Goal: Transaction & Acquisition: Purchase product/service

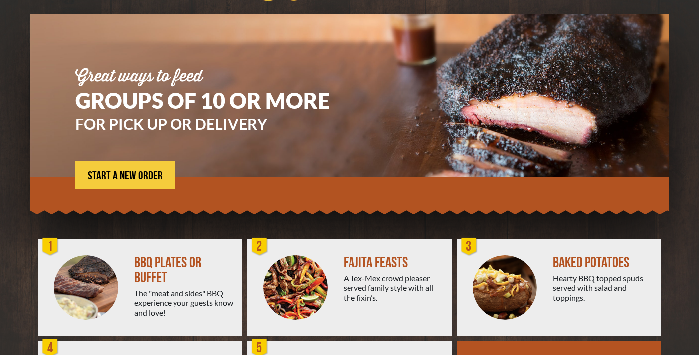
scroll to position [66, 0]
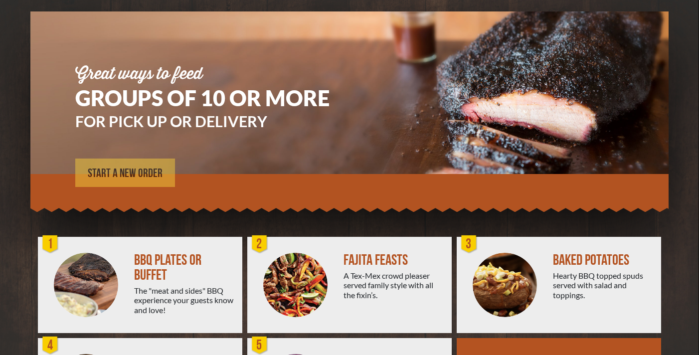
click at [134, 179] on span "START A NEW ORDER" at bounding box center [125, 174] width 75 height 12
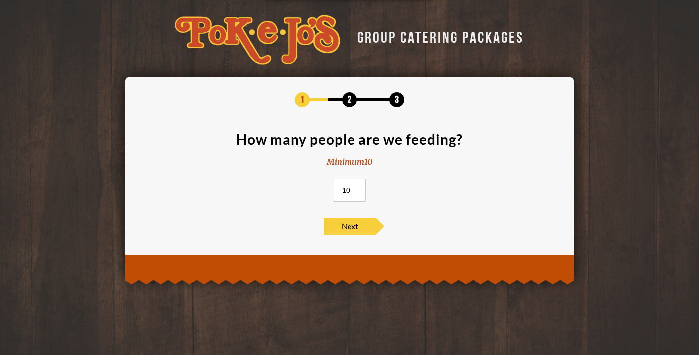
click at [346, 185] on input "10" at bounding box center [350, 190] width 32 height 23
type input "20"
click at [371, 228] on span "Next" at bounding box center [350, 226] width 52 height 17
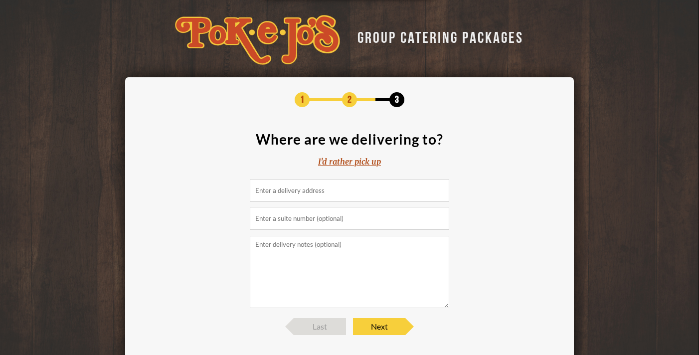
click at [330, 193] on input at bounding box center [350, 190] width 200 height 23
paste input "[STREET_ADDRESS]"
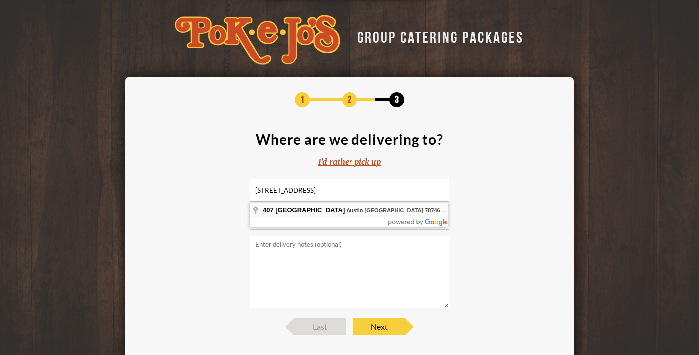
type input "[STREET_ADDRESS]"
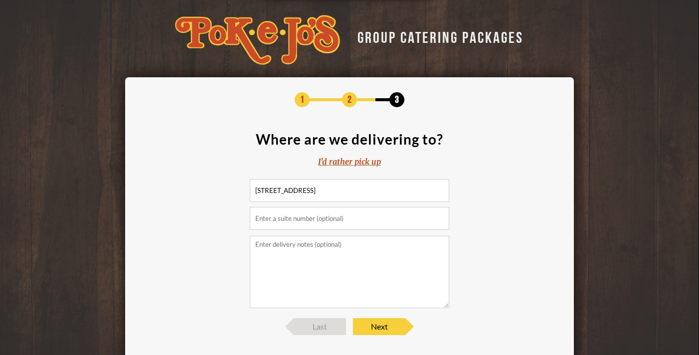
click at [321, 259] on textarea at bounding box center [350, 272] width 200 height 72
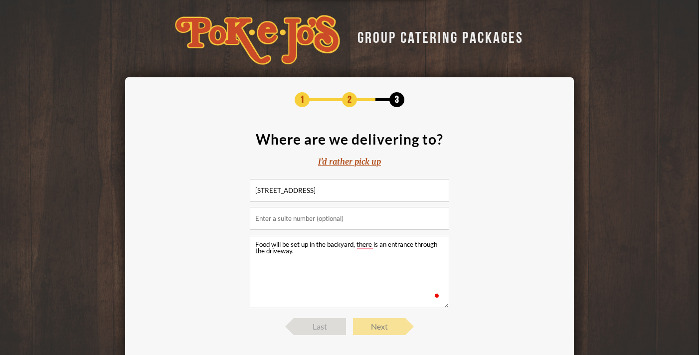
type textarea "Food will be set up in the backyard, there is an entrance through the driveway."
click at [379, 333] on span "Next" at bounding box center [379, 326] width 52 height 17
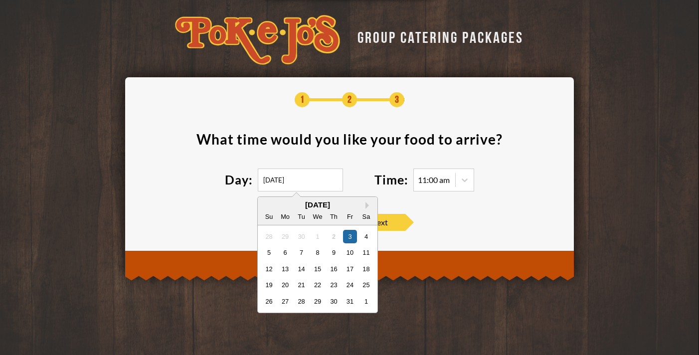
click at [302, 189] on input "[DATE]" at bounding box center [300, 180] width 85 height 23
click at [322, 266] on div "15" at bounding box center [317, 268] width 13 height 13
type input "[DATE]"
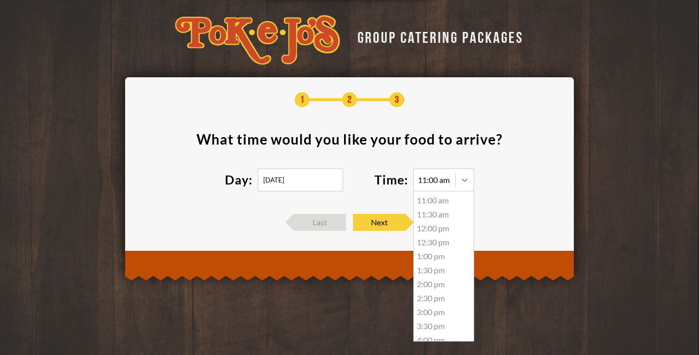
click at [465, 181] on icon at bounding box center [465, 180] width 6 height 3
click at [437, 219] on div "1:00 pm" at bounding box center [444, 214] width 60 height 14
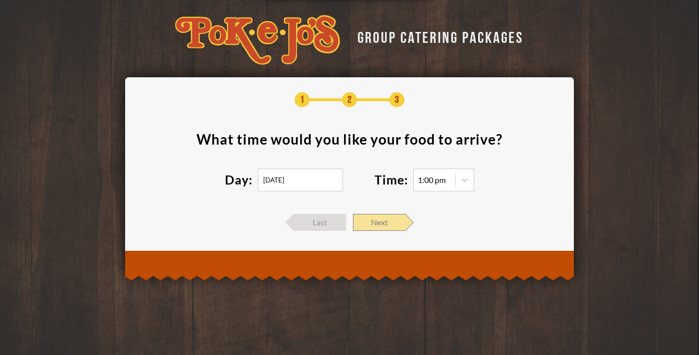
click at [382, 224] on span "Next" at bounding box center [379, 222] width 52 height 17
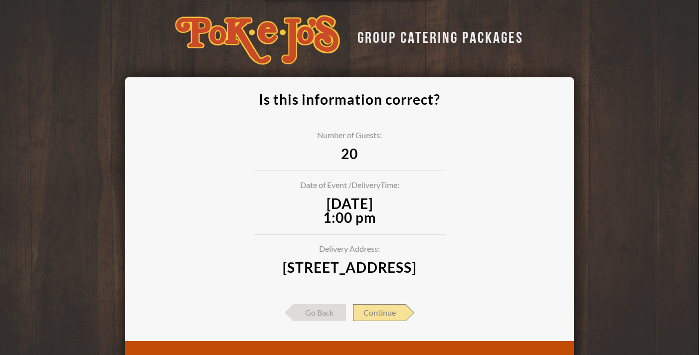
scroll to position [54, 0]
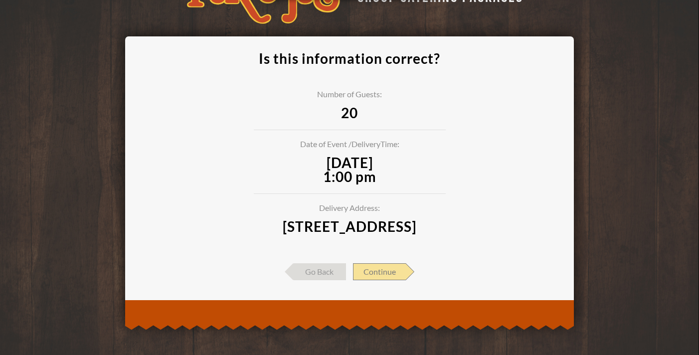
click at [392, 267] on span "Continue" at bounding box center [379, 271] width 53 height 17
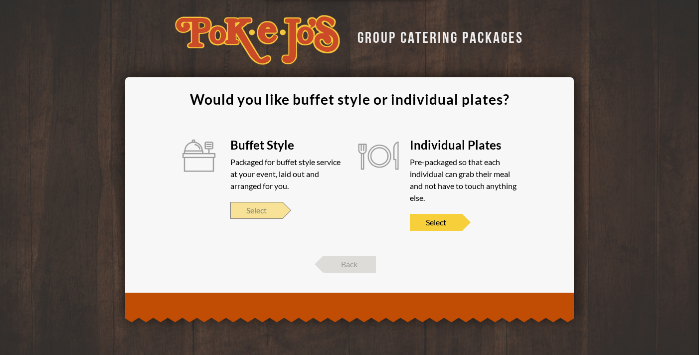
click at [250, 210] on span "Select" at bounding box center [257, 210] width 52 height 17
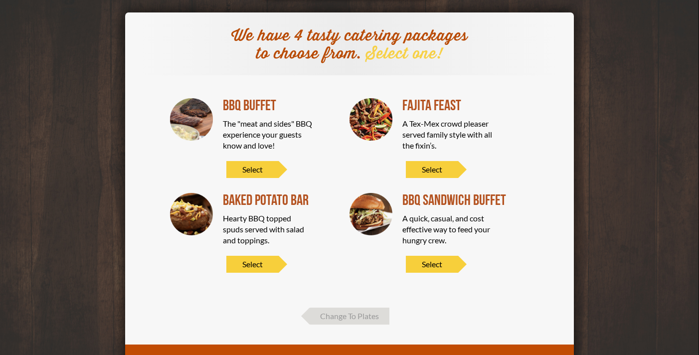
scroll to position [65, 0]
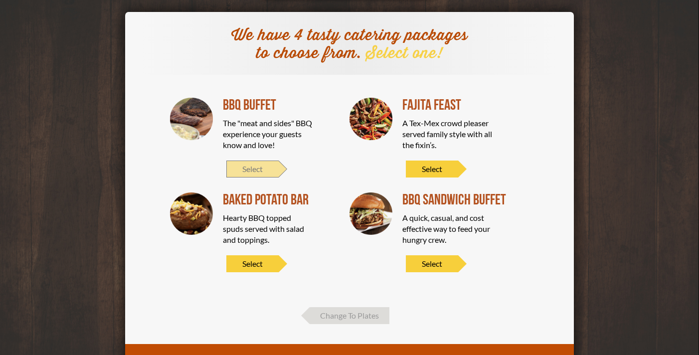
click at [260, 172] on span "Select" at bounding box center [253, 169] width 52 height 17
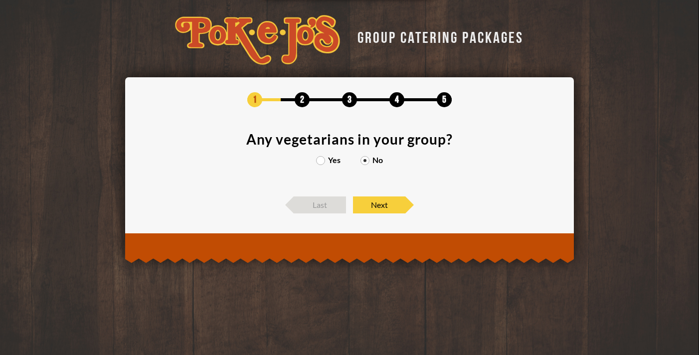
scroll to position [0, 0]
click at [323, 162] on label "Yes" at bounding box center [328, 160] width 24 height 8
click at [0, 0] on input "Yes" at bounding box center [0, 0] width 0 height 0
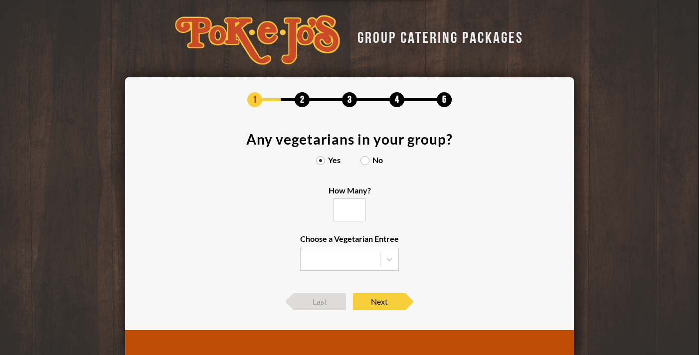
click at [355, 216] on input "How Many?" at bounding box center [350, 210] width 32 height 23
type input "1"
click at [358, 206] on input "1" at bounding box center [350, 210] width 32 height 23
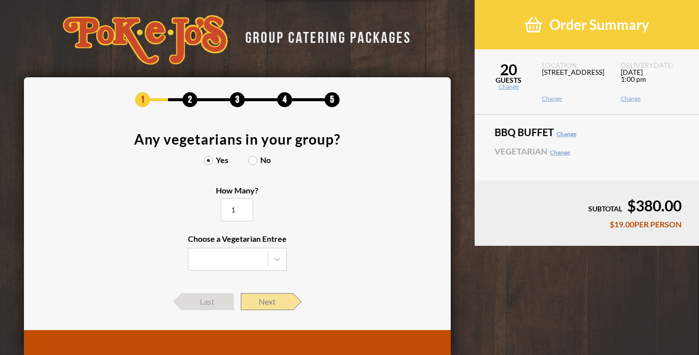
click at [260, 308] on span "Next" at bounding box center [267, 301] width 52 height 17
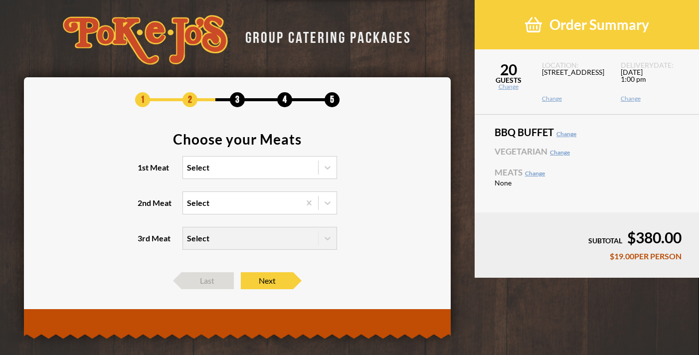
click at [259, 176] on div "Select" at bounding box center [250, 168] width 135 height 22
click at [144, 172] on input "1st Meat Select" at bounding box center [144, 172] width 0 height 0
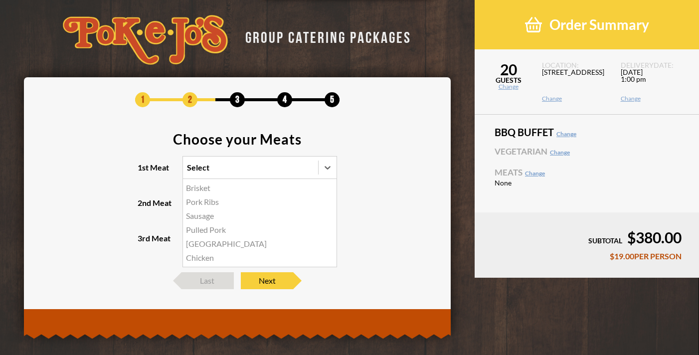
click at [240, 187] on div "Brisket" at bounding box center [260, 188] width 154 height 14
click at [144, 172] on input "1st Meat option Brisket focused, 1 of 6. 6 results available. Use Up and Down t…" at bounding box center [144, 172] width 0 height 0
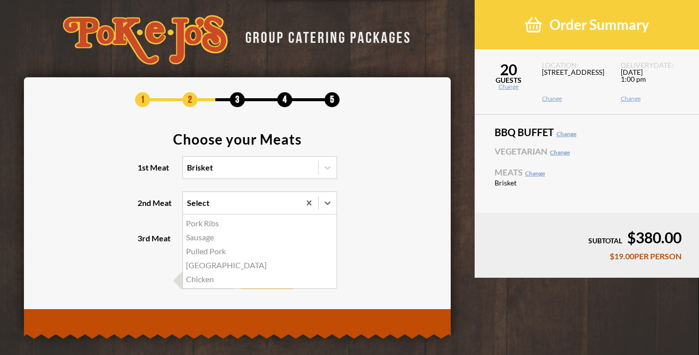
click at [215, 211] on div "Select" at bounding box center [241, 203] width 117 height 22
click at [144, 208] on input "2nd Meat option Pork Ribs focused, 1 of 5. 5 results available. Use Up and Down…" at bounding box center [144, 208] width 0 height 0
click at [210, 238] on div "Sausage" at bounding box center [260, 238] width 154 height 14
click at [144, 208] on input "2nd Meat option Sausage focused, 2 of 5. 5 results available. Use Up and Down t…" at bounding box center [144, 208] width 0 height 0
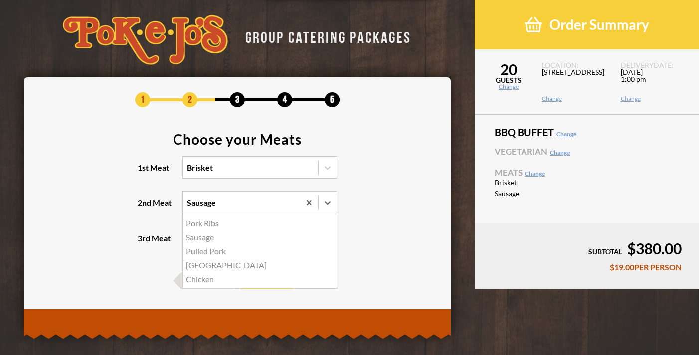
click at [215, 209] on div "Sausage" at bounding box center [241, 203] width 117 height 22
click at [144, 208] on input "2nd Meat option Sausage, selected. option Pork Ribs focused, 1 of 5. 5 results …" at bounding box center [144, 208] width 0 height 0
click at [209, 226] on div "Pork Ribs" at bounding box center [260, 224] width 154 height 14
click at [144, 208] on input "2nd Meat option Sausage, selected. option Pork Ribs focused, 1 of 5. 5 results …" at bounding box center [144, 208] width 0 height 0
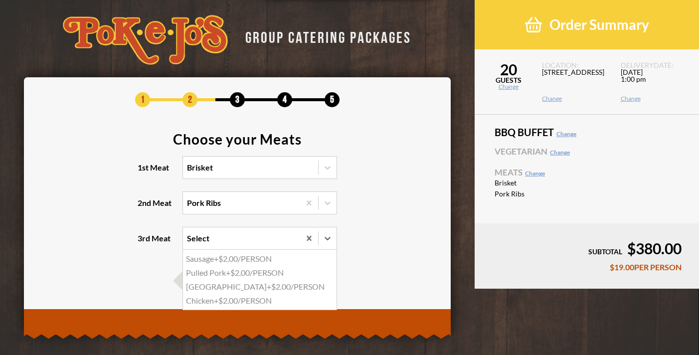
click at [211, 244] on div "Select" at bounding box center [241, 239] width 117 height 22
click at [144, 243] on input "3rd Meat option Sausage focused, 1 of 4. 4 results available. Use Up and Down t…" at bounding box center [144, 243] width 0 height 0
click at [210, 301] on div "Chicken +$2.00/PERSON" at bounding box center [260, 301] width 154 height 14
click at [144, 243] on input "3rd Meat option Chicken focused, 4 of 4. 4 results available. Use Up and Down t…" at bounding box center [144, 243] width 0 height 0
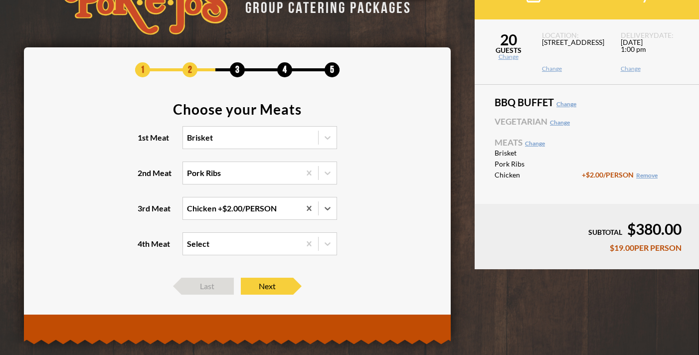
scroll to position [33, 0]
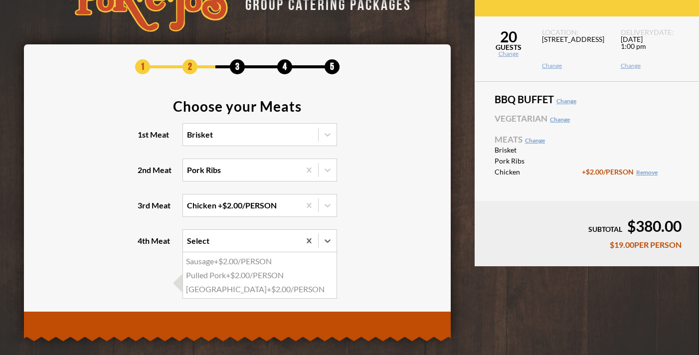
click at [285, 241] on div "Select" at bounding box center [241, 241] width 117 height 22
click at [144, 245] on input "4th Meat option Sausage focused, 1 of 3. 3 results available. Use Up and Down t…" at bounding box center [144, 245] width 0 height 0
click at [388, 208] on section "Choose your Meats 1st Meat Brisket 2nd Meat Pork Ribs 3rd Meat Chicken +$2.00/P…" at bounding box center [238, 182] width 398 height 166
click at [286, 282] on span "Next" at bounding box center [267, 283] width 52 height 17
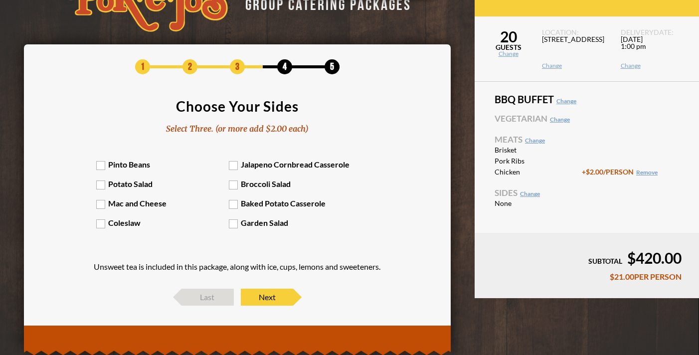
click at [99, 206] on label "Mac and Cheese" at bounding box center [162, 203] width 133 height 9
click at [0, 0] on input "Mac and Cheese" at bounding box center [0, 0] width 0 height 0
click at [233, 205] on label "Baked Potato Casserole" at bounding box center [295, 203] width 133 height 9
click at [0, 0] on input "Baked Potato Casserole" at bounding box center [0, 0] width 0 height 0
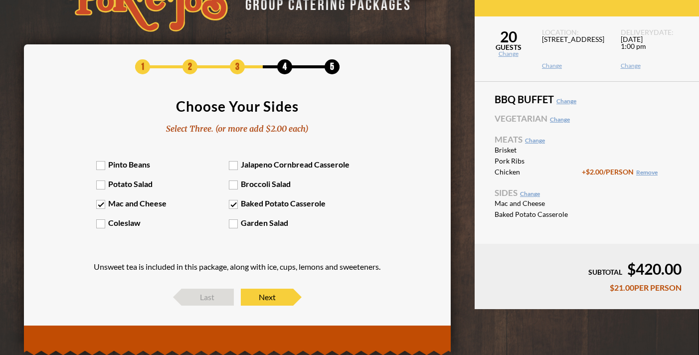
click at [237, 187] on label "Broccoli Salad" at bounding box center [295, 183] width 133 height 9
click at [0, 0] on input "Broccoli Salad" at bounding box center [0, 0] width 0 height 0
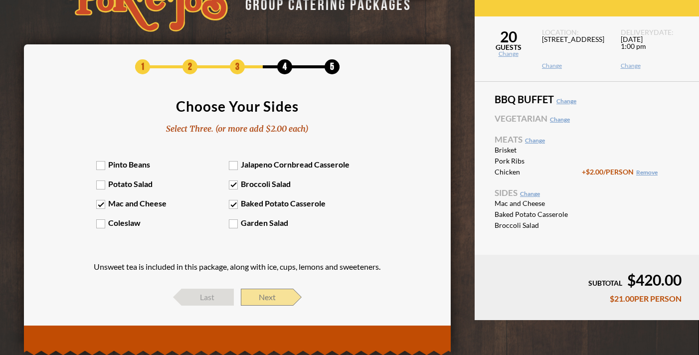
click at [274, 300] on span "Next" at bounding box center [267, 297] width 52 height 17
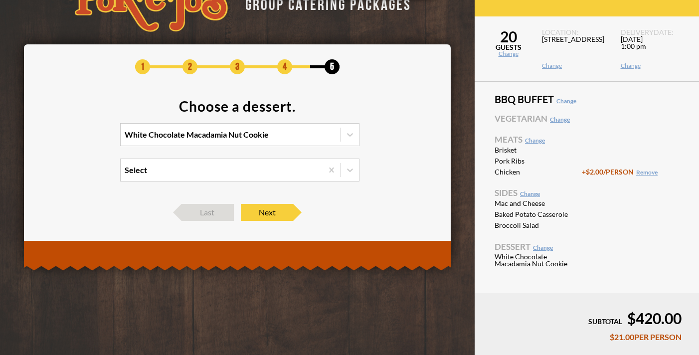
click at [258, 137] on div "White Chocolate Macadamia Nut Cookie" at bounding box center [197, 135] width 144 height 8
click at [81, 139] on input "White Chocolate Macadamia Nut Cookie" at bounding box center [81, 139] width 0 height 0
click at [243, 166] on div "Chocolate Chip Cookie" at bounding box center [240, 169] width 238 height 14
click at [81, 139] on input "option Chocolate Chip Cookie focused, 2 of 4. 4 results available. Use Up and D…" at bounding box center [81, 139] width 0 height 0
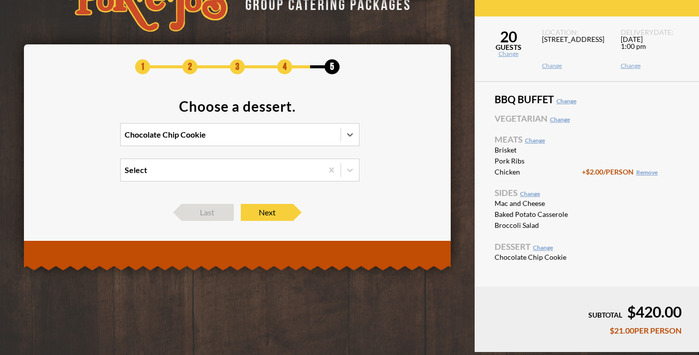
click at [250, 176] on div "Select" at bounding box center [222, 170] width 202 height 22
click at [81, 175] on input "Select" at bounding box center [81, 175] width 0 height 0
click at [395, 177] on section "Choose a dessert. Chocolate Chip Cookie Select" at bounding box center [238, 146] width 398 height 95
click at [255, 174] on div "Select" at bounding box center [222, 170] width 202 height 22
click at [81, 175] on input "Select" at bounding box center [81, 175] width 0 height 0
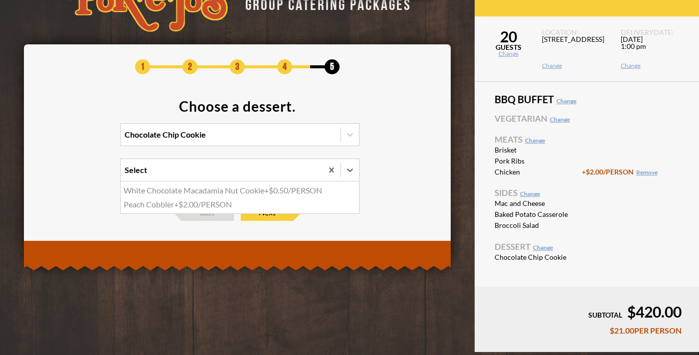
click at [243, 207] on div "[PERSON_NAME] +$2.00/PERSON" at bounding box center [240, 205] width 238 height 14
click at [81, 175] on input "option [PERSON_NAME] focused, 2 of 2. 2 results available. Use Up and Down to c…" at bounding box center [81, 175] width 0 height 0
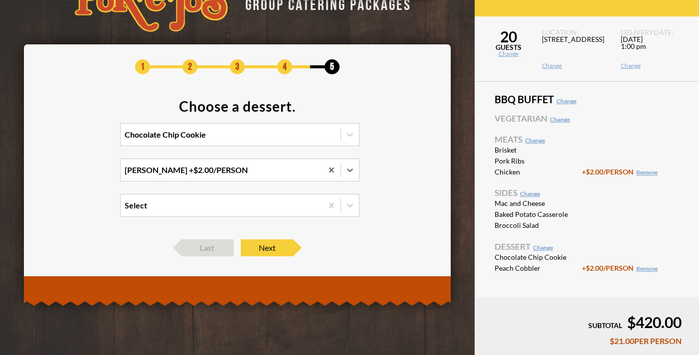
click at [243, 207] on div "Select" at bounding box center [222, 206] width 202 height 22
click at [81, 210] on input "Select" at bounding box center [81, 210] width 0 height 0
click at [395, 175] on section "Choose a dessert. Chocolate Chip Cookie Peach Cobbler +$2.00/PERSON Select" at bounding box center [238, 164] width 398 height 130
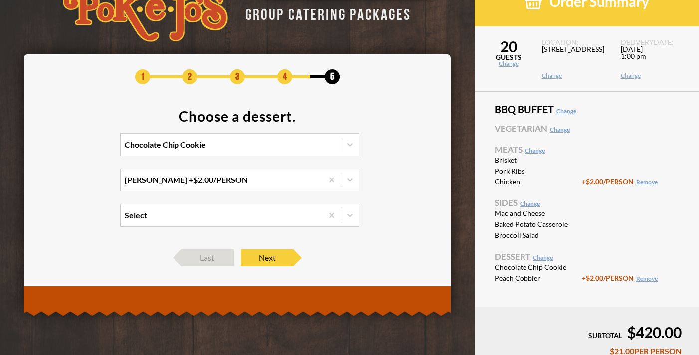
scroll to position [15, 0]
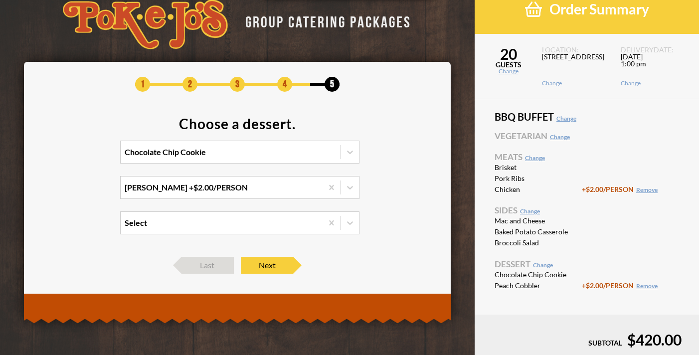
click at [268, 274] on div "1 2 3 4 5 Choose a dessert. Chocolate Chip Cookie Peach Cobbler +$2.00/PERSON S…" at bounding box center [238, 175] width 428 height 227
click at [272, 264] on span "Next" at bounding box center [267, 265] width 52 height 17
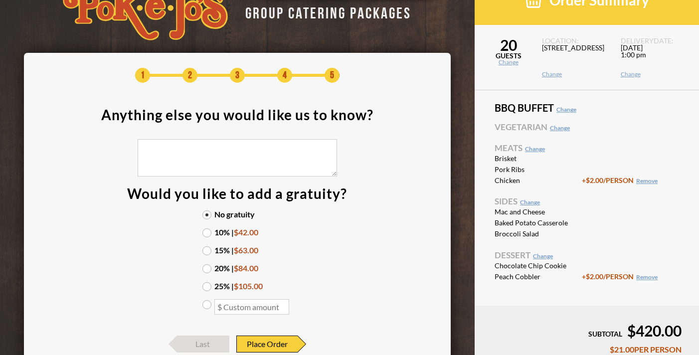
scroll to position [26, 0]
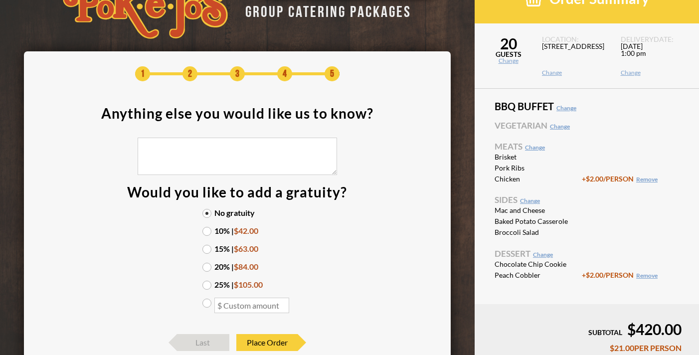
click at [207, 265] on label "20% | $84.00" at bounding box center [238, 267] width 70 height 8
click at [0, 0] on input "20% | $84.00" at bounding box center [0, 0] width 0 height 0
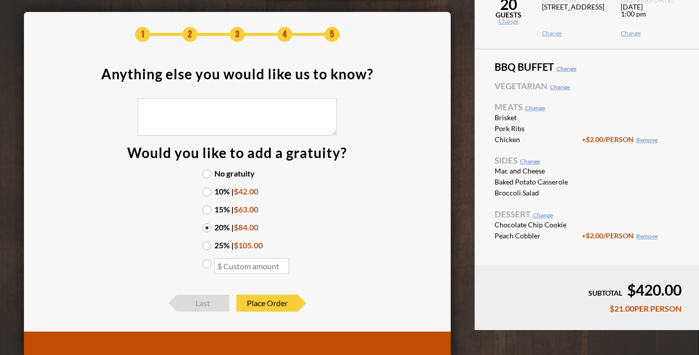
scroll to position [67, 0]
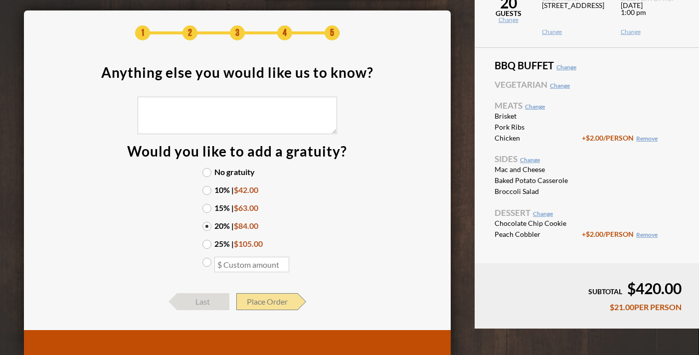
click at [289, 306] on span "Place Order" at bounding box center [266, 301] width 61 height 17
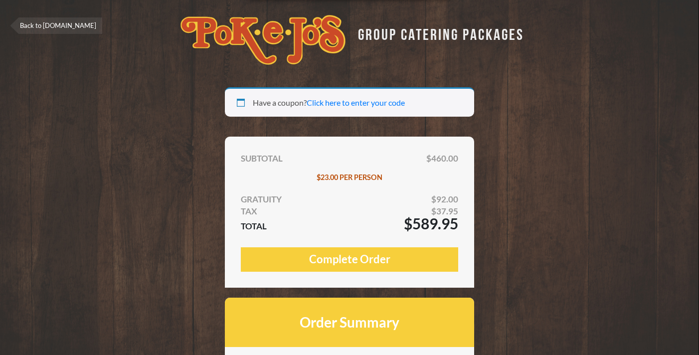
select select "[GEOGRAPHIC_DATA]"
drag, startPoint x: 458, startPoint y: 225, endPoint x: 412, endPoint y: 224, distance: 45.4
click at [412, 224] on span "$589.95" at bounding box center [431, 224] width 54 height 12
copy span "589.95"
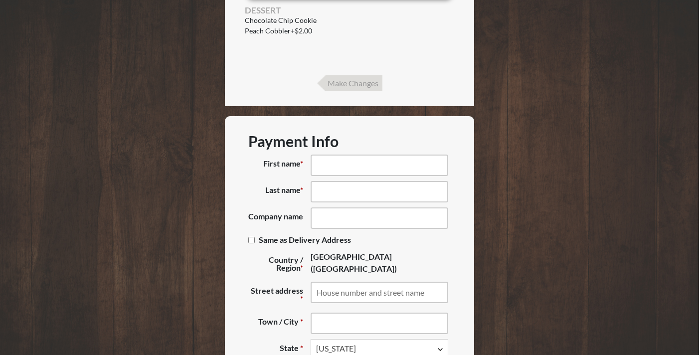
scroll to position [607, 0]
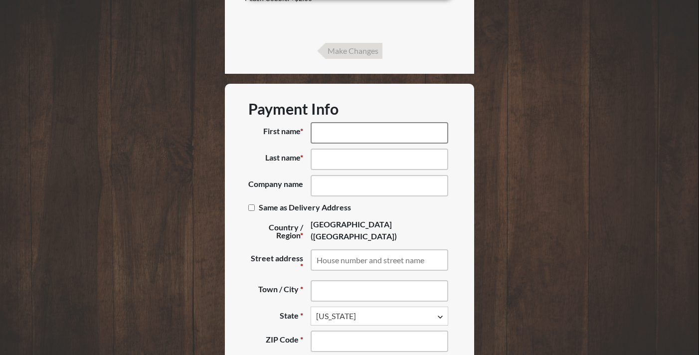
click at [353, 123] on input "First name *" at bounding box center [380, 132] width 138 height 21
type input "Lyzet"
click at [337, 162] on input "Last name *" at bounding box center [380, 159] width 138 height 21
type input "A"
type input "Pierce"
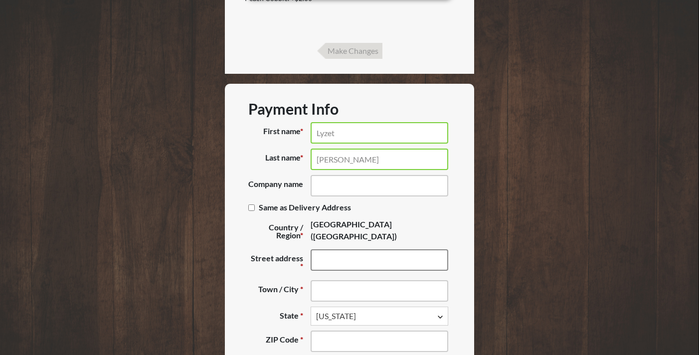
click at [336, 264] on input "Street address *" at bounding box center [380, 259] width 138 height 21
paste input "14010 US-183 #400, Austin, TX 78717"
type input "14010 US-183 #400, Austin, TX 78717"
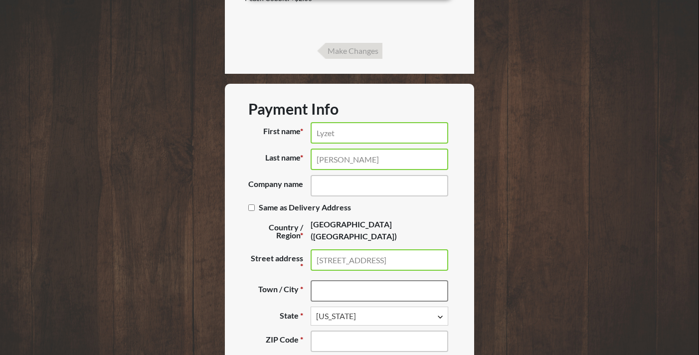
click at [339, 301] on input "Town / City *" at bounding box center [380, 290] width 138 height 21
type input "Austin"
click at [378, 340] on input "ZIP Code *" at bounding box center [380, 341] width 138 height 21
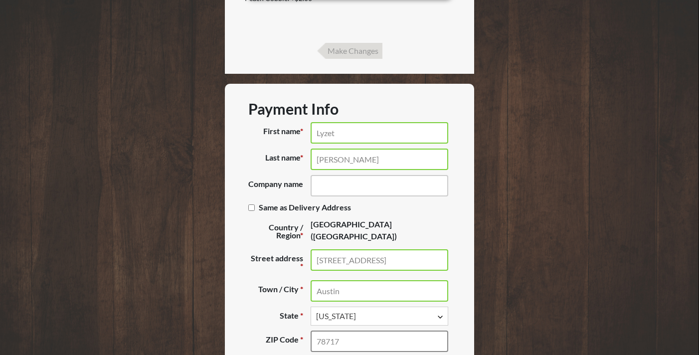
type input "78717"
drag, startPoint x: 389, startPoint y: 266, endPoint x: 513, endPoint y: 283, distance: 124.8
click at [513, 283] on div "Your session is about to expire in 5:00 Extend Have a coupon? Click here to ent…" at bounding box center [349, 113] width 699 height 1284
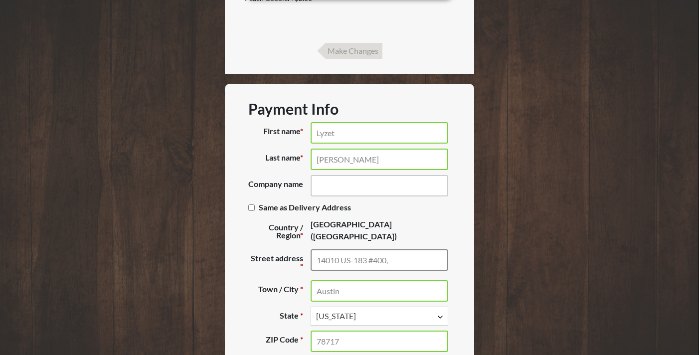
type input "14010 US-183 #400,"
click at [503, 265] on div "Your session is about to expire in 5:00 Extend Have a coupon? Click here to ent…" at bounding box center [349, 113] width 699 height 1284
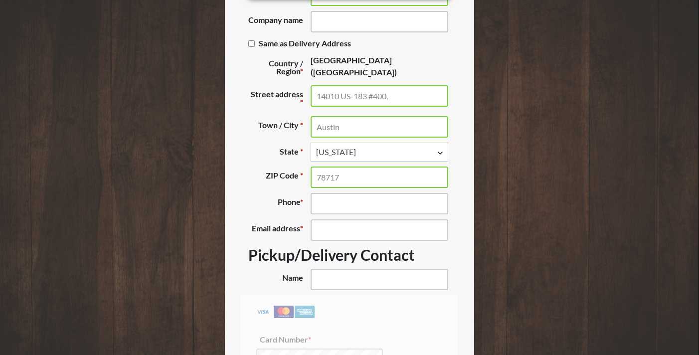
scroll to position [782, 0]
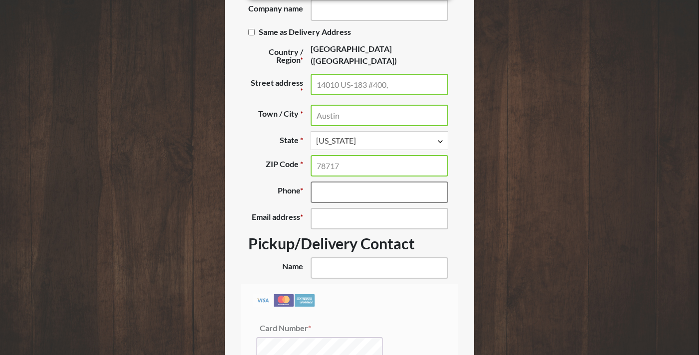
click at [369, 199] on input "Phone *" at bounding box center [380, 192] width 138 height 21
type input "(956) 371-2161"
click at [364, 224] on input "Email address *" at bounding box center [380, 218] width 138 height 21
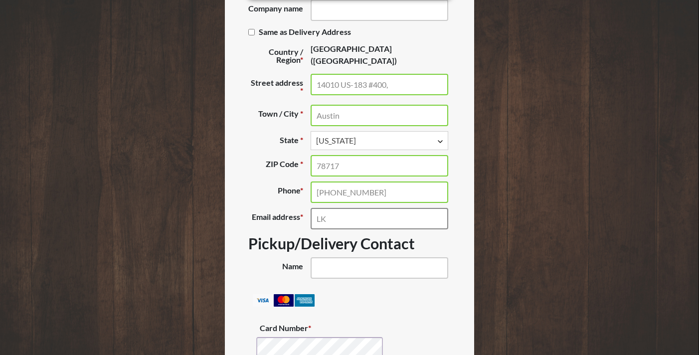
type input "L"
type input "Lyzet@realtyaustin.com"
click at [373, 279] on input "Name (optional)" at bounding box center [380, 267] width 138 height 21
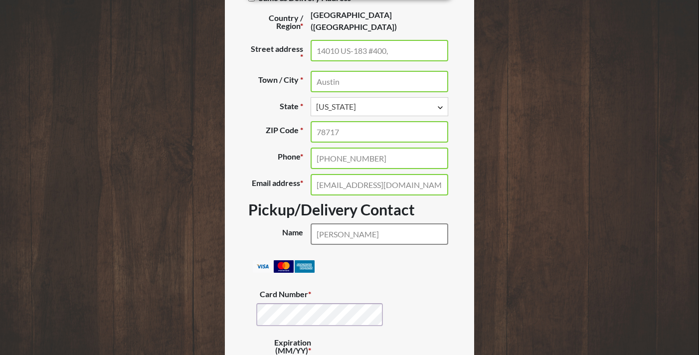
scroll to position [835, 0]
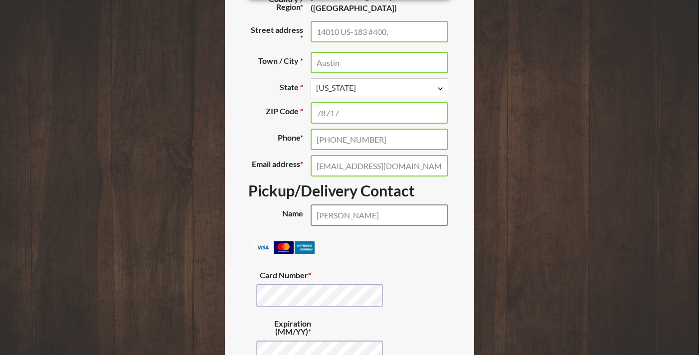
type input "Lyzet Pierce"
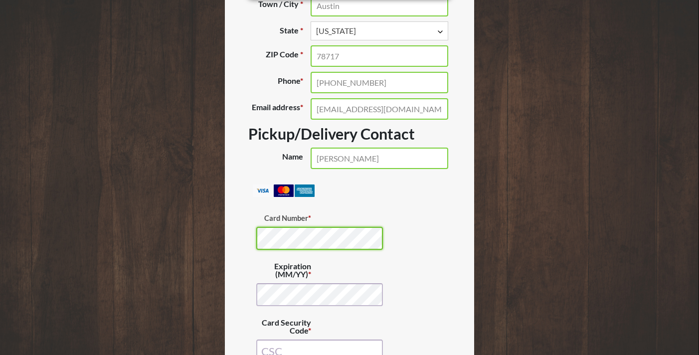
scroll to position [912, 0]
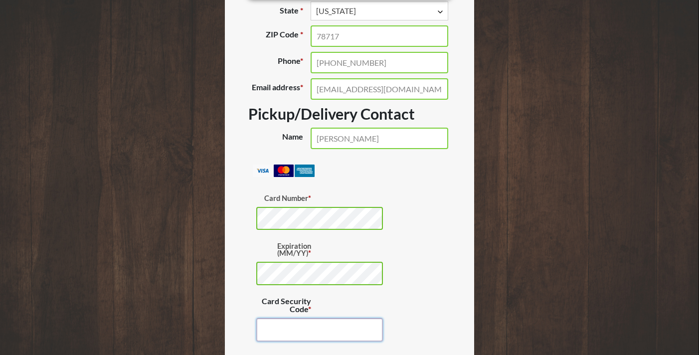
click at [333, 341] on input "Card Security Code *" at bounding box center [319, 329] width 127 height 23
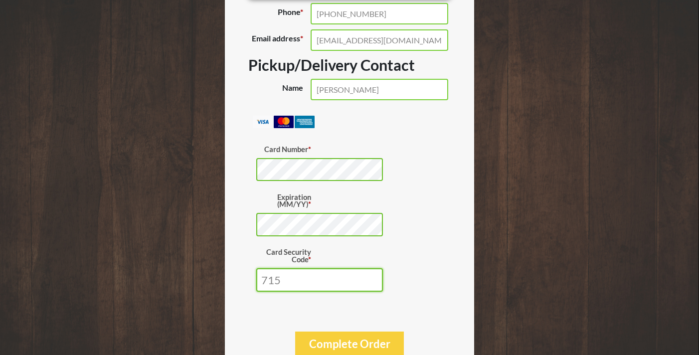
scroll to position [1009, 0]
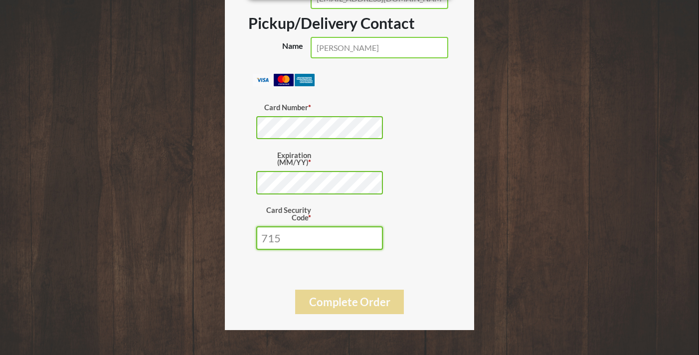
type input "715"
